Goal: Find specific page/section: Find specific page/section

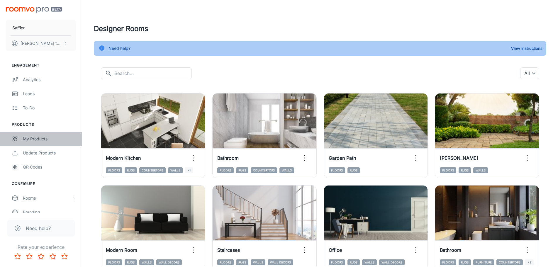
click at [39, 136] on div "My Products" at bounding box center [49, 139] width 53 height 6
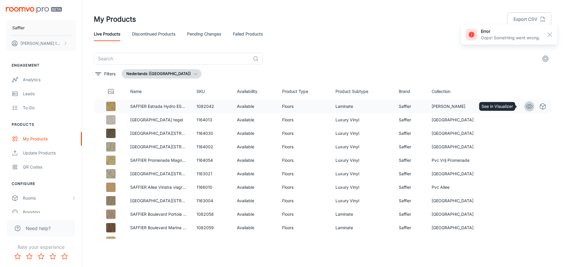
click at [528, 105] on circle "See in Visualizer" at bounding box center [529, 106] width 2 height 2
